Goal: Information Seeking & Learning: Check status

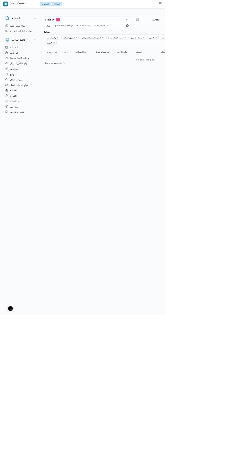
click at [160, 38] on icon "remove selected entity" at bounding box center [161, 38] width 3 height 3
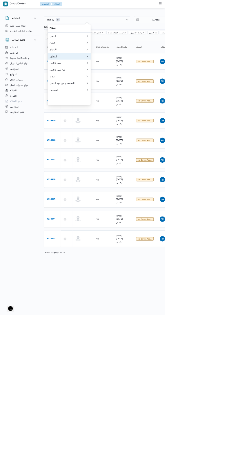
click at [107, 86] on div "المقاول" at bounding box center [101, 84] width 55 height 4
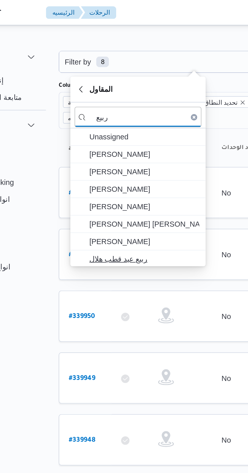
type input "ربيع"
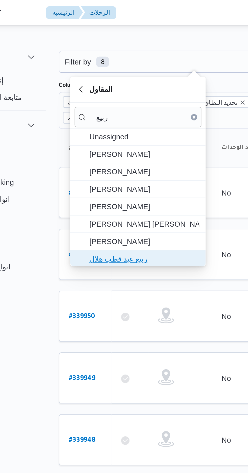
click at [114, 124] on span "ربيع عيد قطب هلال" at bounding box center [106, 124] width 53 height 6
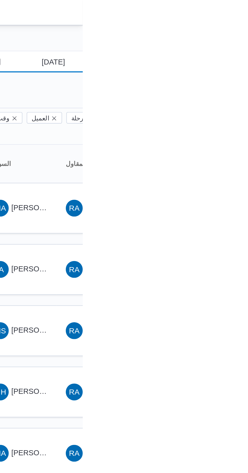
click at [234, 30] on input "[DATE]" at bounding box center [229, 30] width 57 height 10
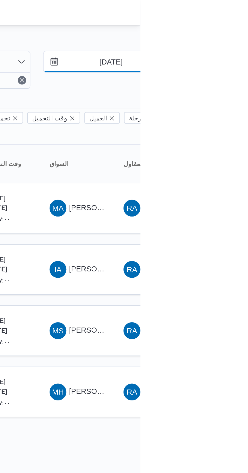
click at [235, 28] on input "[DATE]" at bounding box center [229, 30] width 57 height 10
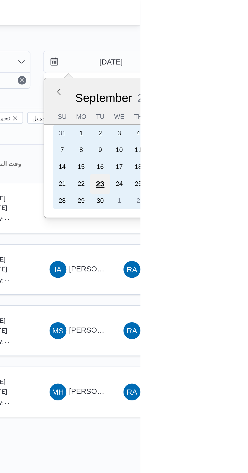
click at [231, 88] on div "23" at bounding box center [229, 88] width 10 height 10
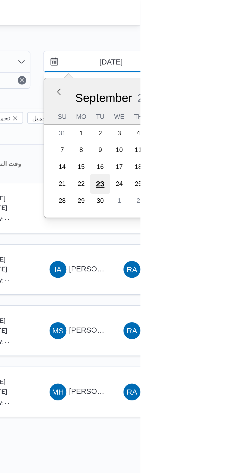
type input "[DATE]"
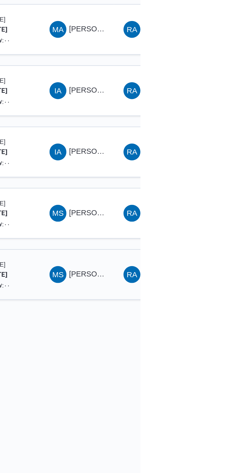
click at [214, 361] on span "[PERSON_NAME]" at bounding box center [228, 363] width 29 height 4
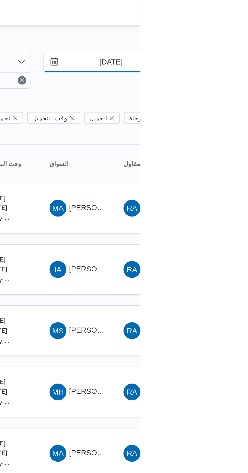
click at [237, 30] on input "[DATE]" at bounding box center [229, 30] width 57 height 10
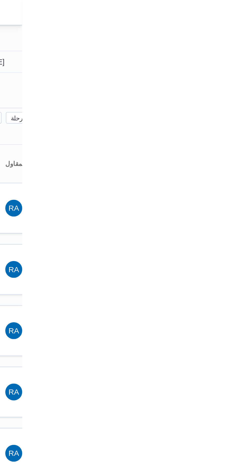
type input "[DATE]"
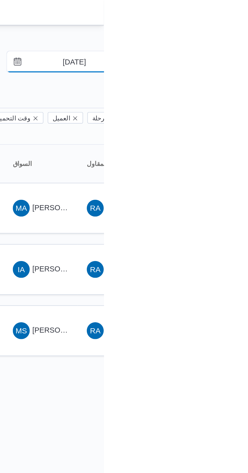
click at [232, 28] on input "[DATE]" at bounding box center [229, 30] width 57 height 10
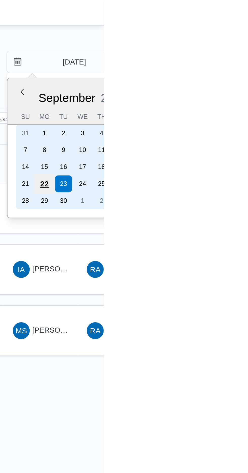
click at [219, 85] on div "22" at bounding box center [220, 88] width 10 height 10
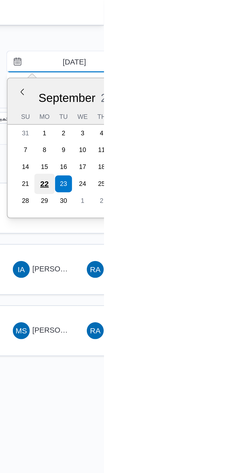
type input "[DATE]"
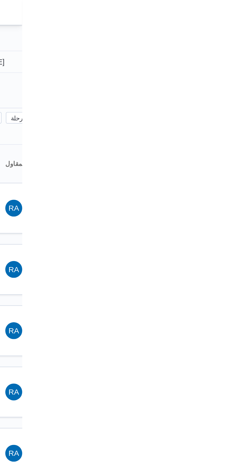
type input "[DATE]"
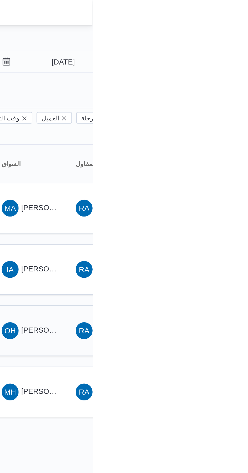
click at [227, 156] on span "[PERSON_NAME]" at bounding box center [228, 158] width 29 height 4
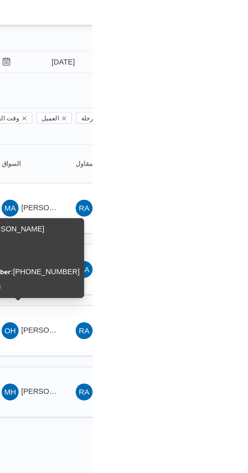
click at [225, 183] on span "MH [PERSON_NAME] [PERSON_NAME]" at bounding box center [217, 187] width 26 height 8
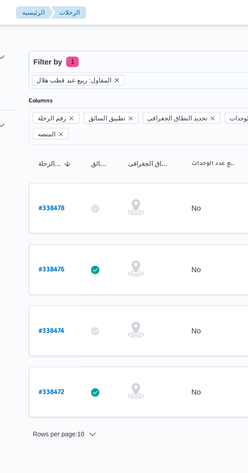
click at [107, 38] on icon "remove selected entity" at bounding box center [108, 38] width 2 height 2
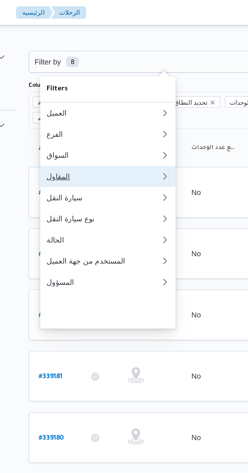
click at [105, 86] on div "المقاول" at bounding box center [100, 84] width 53 height 4
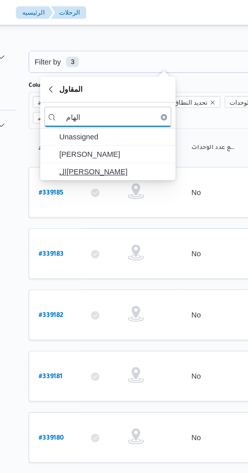
type input "الهام"
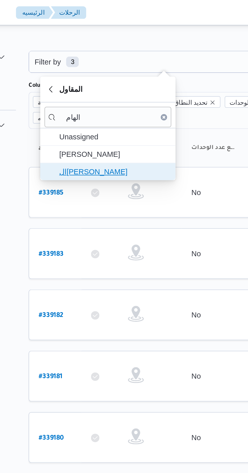
click at [118, 83] on span "ال[PERSON_NAME]" at bounding box center [106, 82] width 53 height 6
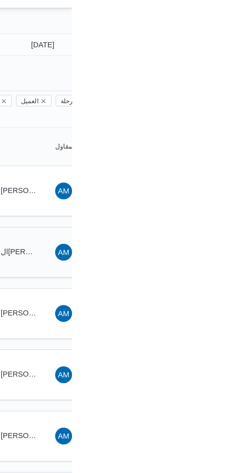
click at [223, 127] on span "ال[PERSON_NAME]" at bounding box center [230, 129] width 33 height 4
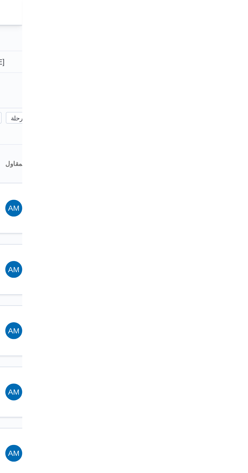
type input "[DATE]"
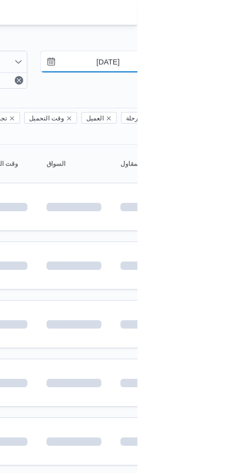
click at [226, 30] on input "[DATE]" at bounding box center [229, 30] width 57 height 10
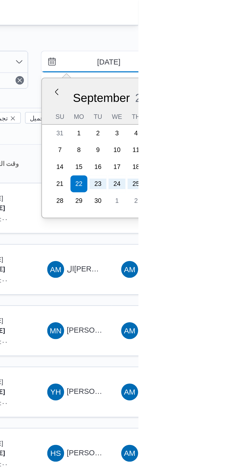
type input "[DATE]"
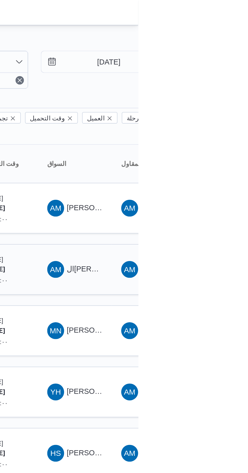
click at [216, 127] on span "ال[PERSON_NAME]" at bounding box center [230, 129] width 33 height 4
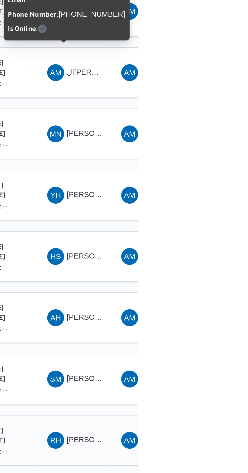
click at [225, 302] on span "[PERSON_NAME] [PERSON_NAME]" at bounding box center [243, 304] width 59 height 4
